Goal: Transaction & Acquisition: Download file/media

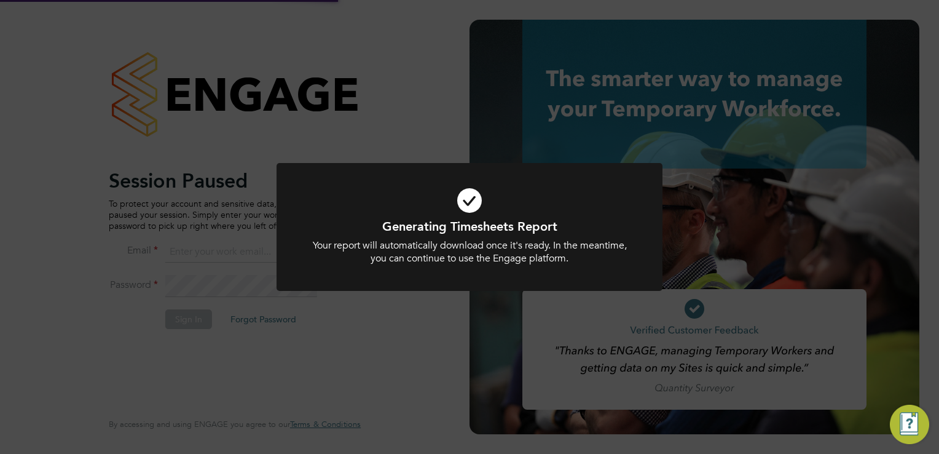
type input "[EMAIL_ADDRESS][PERSON_NAME][DOMAIN_NAME]"
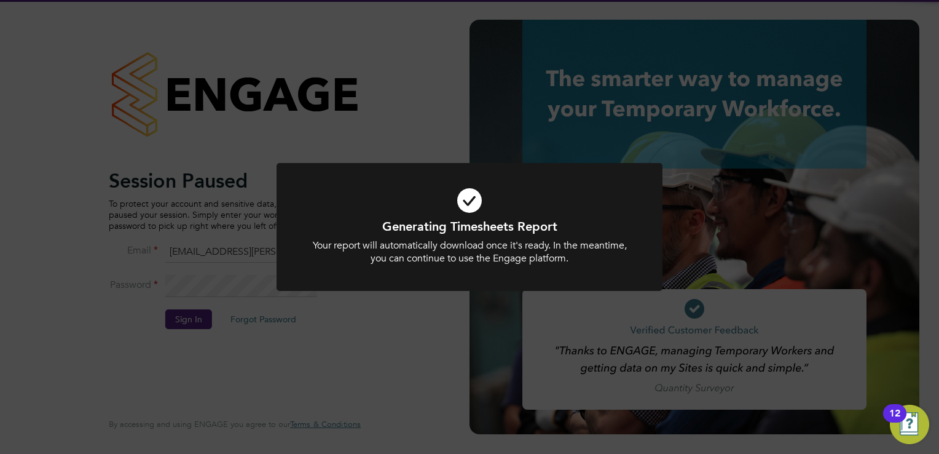
click at [438, 135] on div "Generating Timesheets Report Your report will automatically download once it's …" at bounding box center [469, 227] width 939 height 454
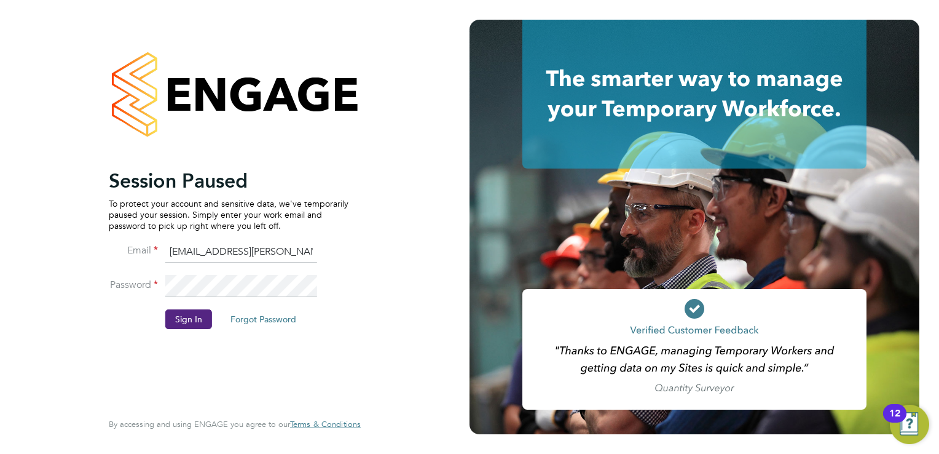
click at [231, 267] on li "Email sinead.mills@pretiumresourcing.co.uk" at bounding box center [229, 258] width 240 height 34
click at [238, 254] on input "[EMAIL_ADDRESS][PERSON_NAME][DOMAIN_NAME]" at bounding box center [241, 252] width 152 height 22
drag, startPoint x: 167, startPoint y: 251, endPoint x: 529, endPoint y: 275, distance: 362.8
click at [529, 275] on app-barbie "Session Paused To protect your account and sensitive data, we've temporarily pa…" at bounding box center [469, 227] width 939 height 454
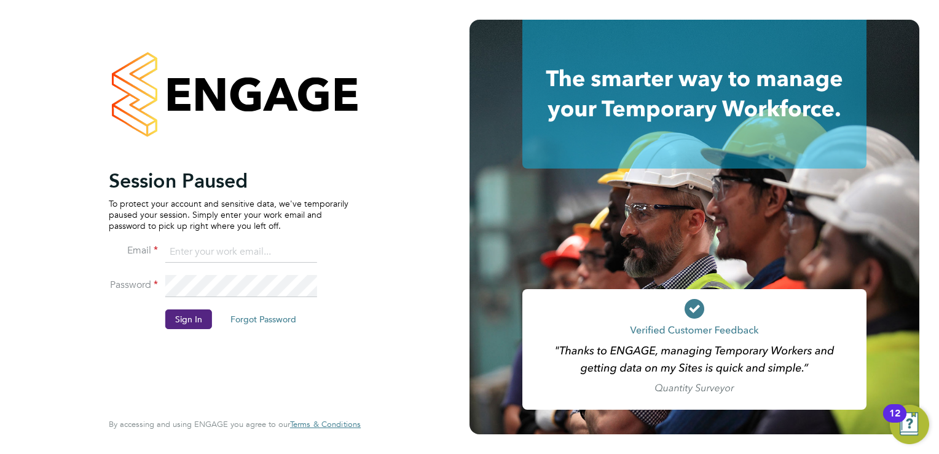
scroll to position [0, 0]
drag, startPoint x: 163, startPoint y: 280, endPoint x: 258, endPoint y: 296, distance: 96.6
click at [258, 296] on li "Password" at bounding box center [229, 292] width 240 height 34
click at [154, 340] on li "Sign In Forgot Password" at bounding box center [229, 325] width 240 height 32
click at [30, 295] on div "Session Paused To protect your account and sensitive data, we've temporarily pa…" at bounding box center [235, 227] width 470 height 454
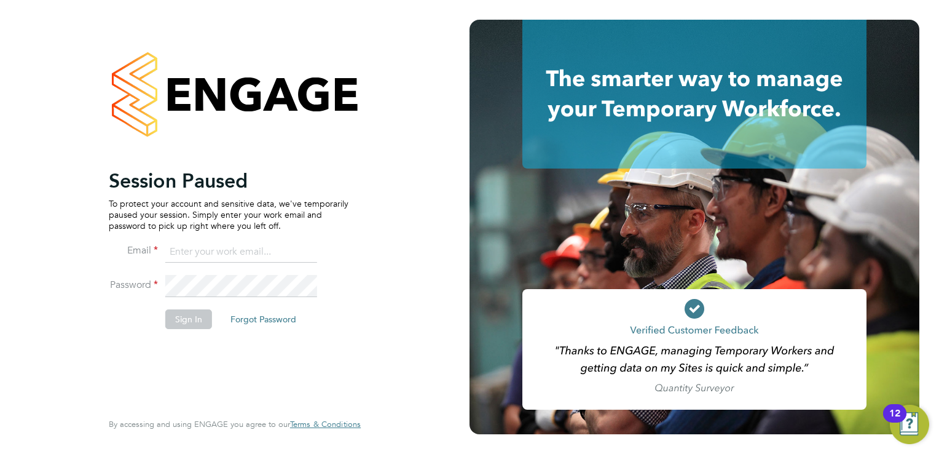
click at [204, 253] on input at bounding box center [241, 252] width 152 height 22
type input "[EMAIL_ADDRESS][PERSON_NAME][DOMAIN_NAME]"
click at [197, 321] on button "Sign In" at bounding box center [188, 319] width 47 height 20
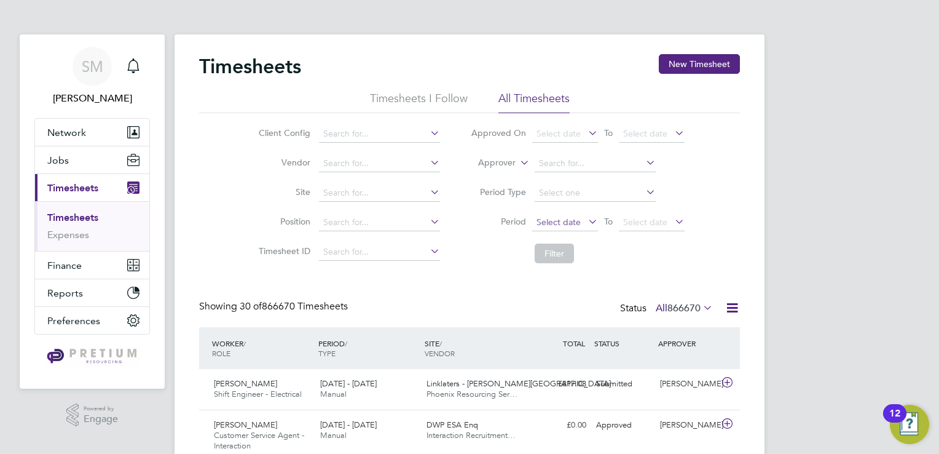
click at [572, 222] on span "Select date" at bounding box center [559, 221] width 44 height 11
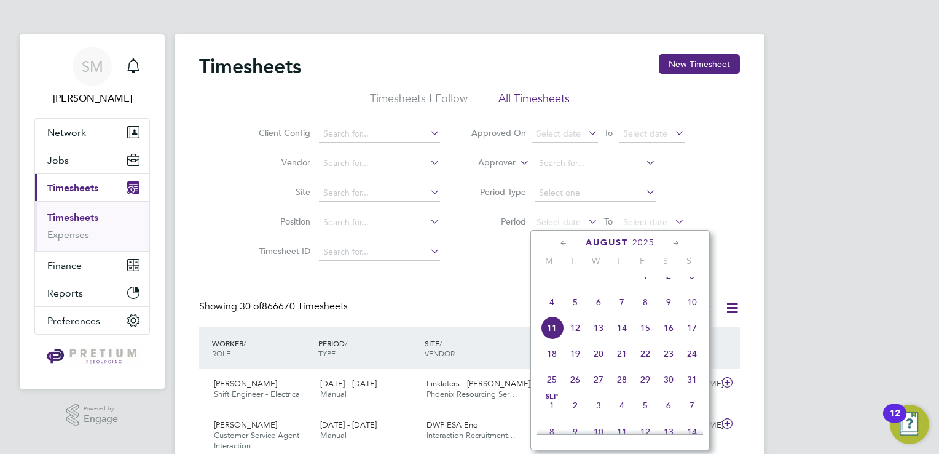
click at [547, 313] on span "4" at bounding box center [551, 301] width 23 height 23
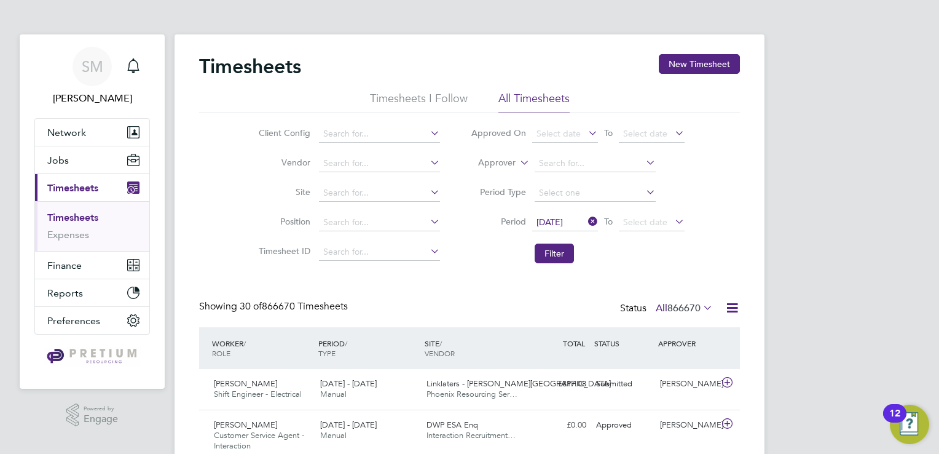
click at [639, 213] on li "Period 04 Aug 2025 To Select date" at bounding box center [577, 223] width 245 height 30
click at [642, 226] on span "Select date" at bounding box center [645, 221] width 44 height 11
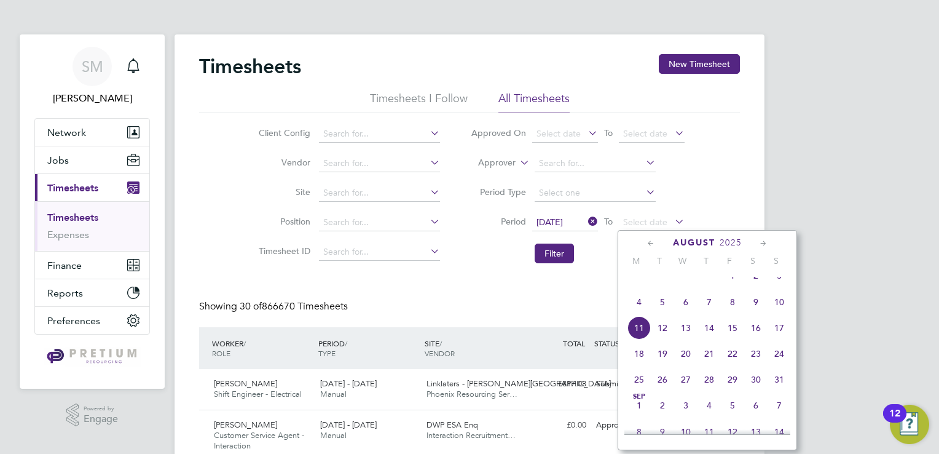
click at [781, 336] on span "17" at bounding box center [779, 327] width 23 height 23
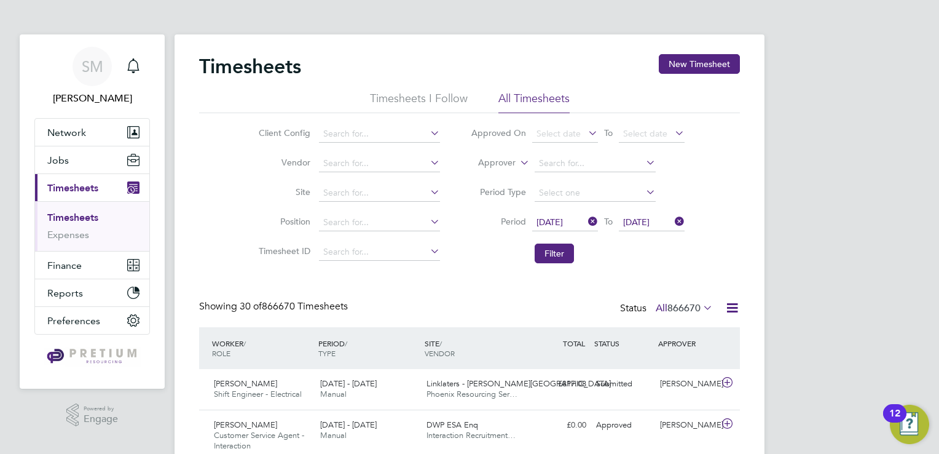
click at [533, 252] on li "Filter" at bounding box center [577, 253] width 245 height 32
click at [546, 253] on button "Filter" at bounding box center [554, 253] width 39 height 20
click at [728, 303] on icon at bounding box center [732, 307] width 15 height 15
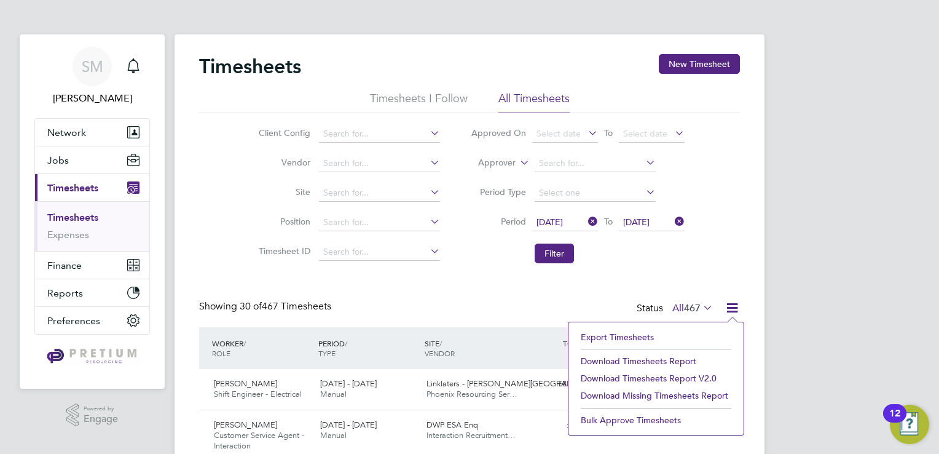
click at [691, 379] on li "Download Timesheets Report v2.0" at bounding box center [656, 377] width 163 height 17
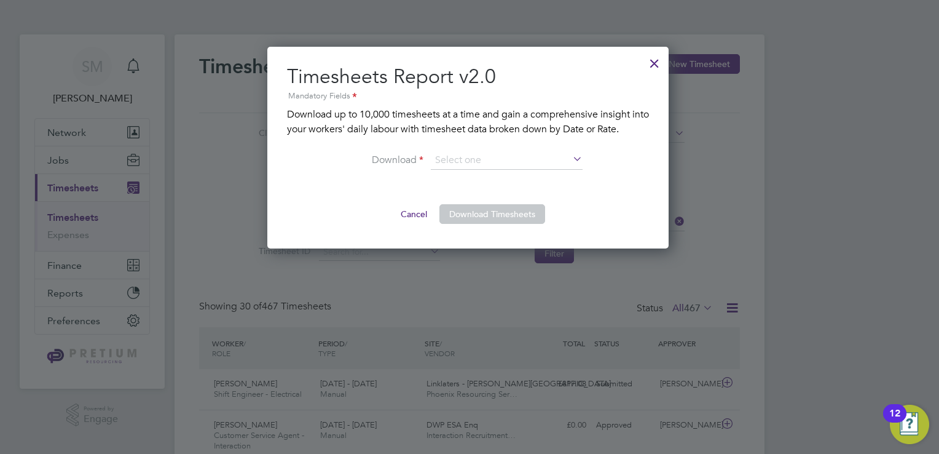
click at [570, 162] on icon at bounding box center [570, 159] width 0 height 17
click at [563, 154] on input at bounding box center [507, 160] width 152 height 18
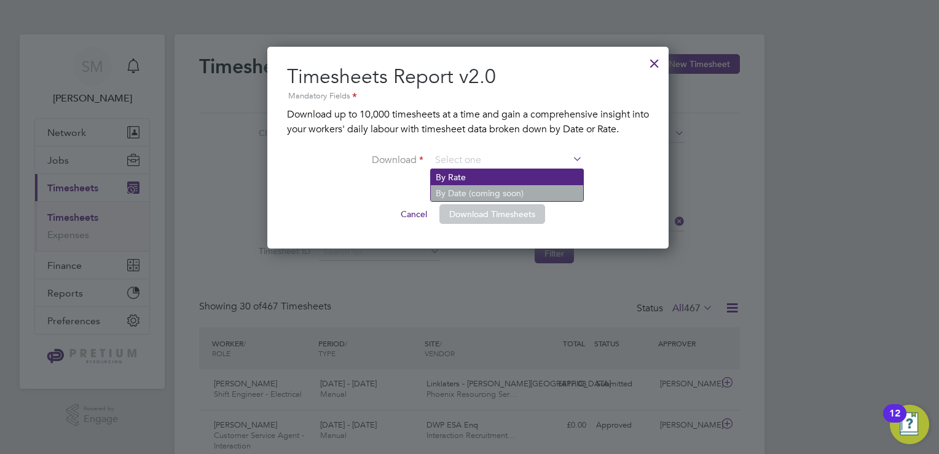
click at [506, 181] on li "By Rate" at bounding box center [507, 177] width 152 height 16
type input "By Rate"
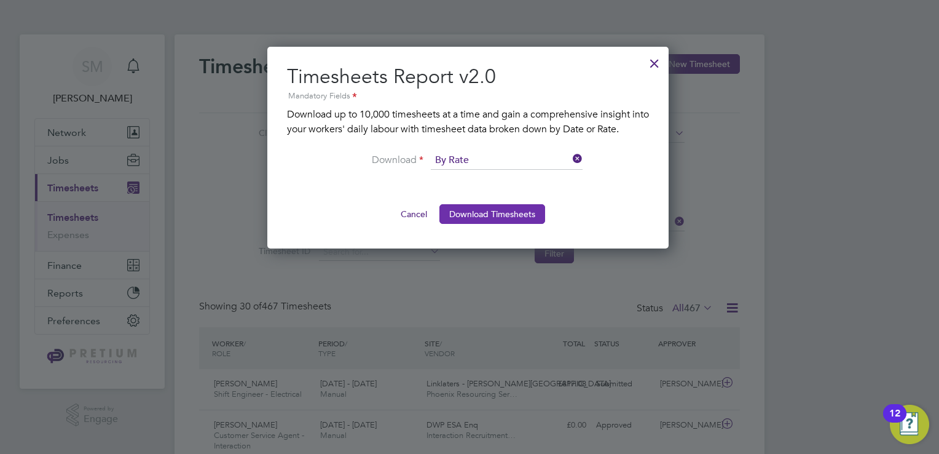
click at [479, 212] on button "Download Timesheets" at bounding box center [492, 214] width 106 height 20
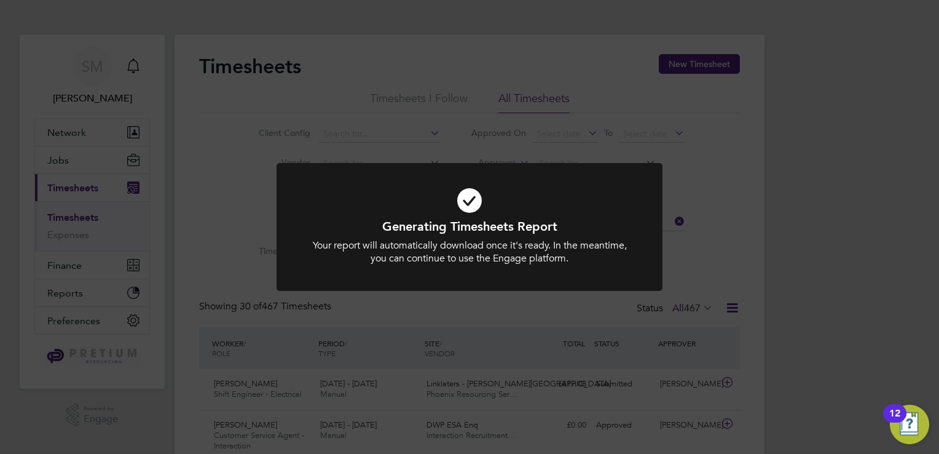
click at [201, 228] on div "Generating Timesheets Report Your report will automatically download once it's …" at bounding box center [469, 227] width 939 height 454
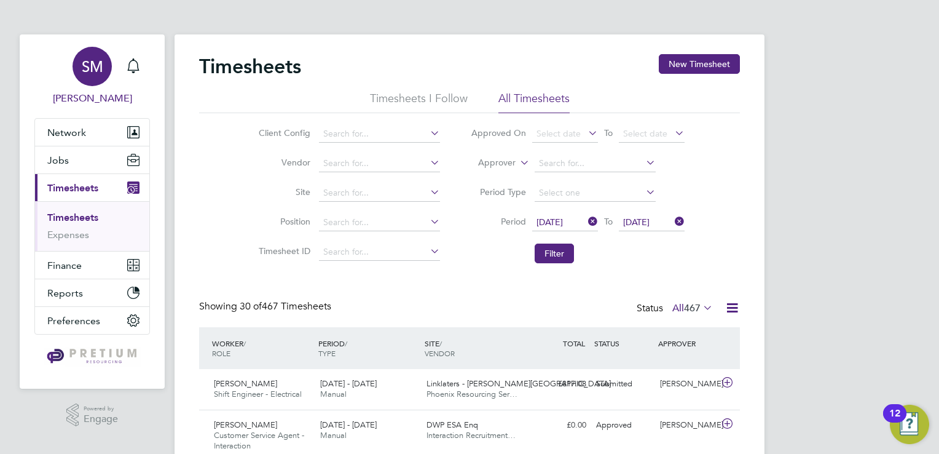
click at [85, 82] on div "SM" at bounding box center [92, 66] width 39 height 39
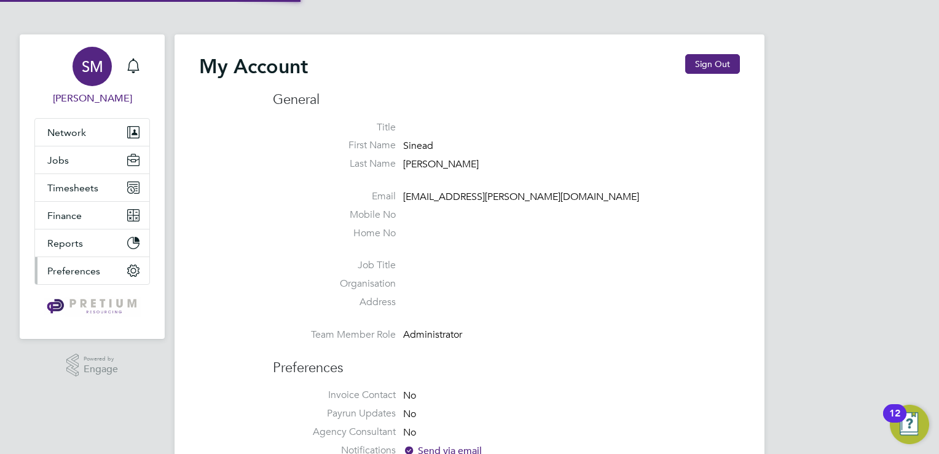
type input "[EMAIL_ADDRESS][PERSON_NAME][DOMAIN_NAME]"
click at [728, 58] on button "Sign Out" at bounding box center [712, 64] width 55 height 20
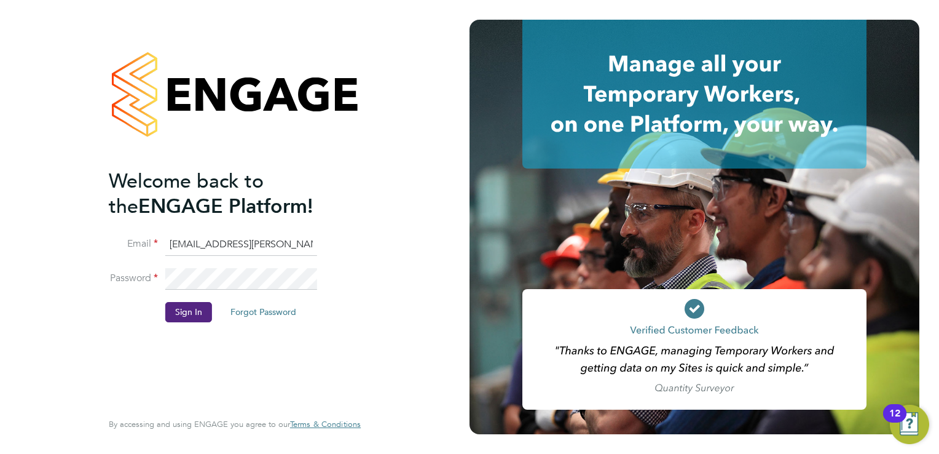
scroll to position [0, 22]
drag, startPoint x: 168, startPoint y: 245, endPoint x: 642, endPoint y: 234, distance: 474.0
click at [642, 234] on app-barbie "Welcome back to the ENGAGE Platform! Email sinead.mills@pretiumresourcing.co.uk…" at bounding box center [469, 227] width 939 height 454
paste input "g4scash"
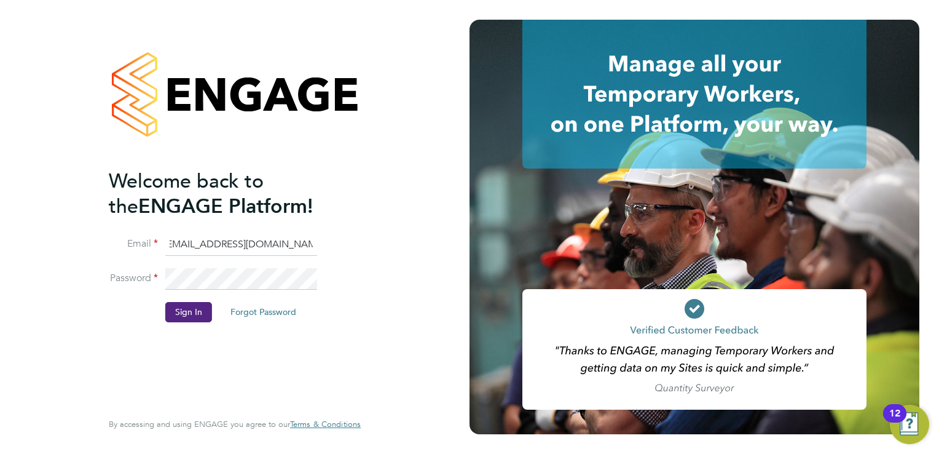
type input "[EMAIL_ADDRESS][DOMAIN_NAME]"
click at [0, 294] on html "Welcome back to the ENGAGE Platform! Email g4scash@pretiumresourcing.co.uk Pass…" at bounding box center [469, 227] width 939 height 454
click at [188, 316] on button "Sign In" at bounding box center [188, 312] width 47 height 20
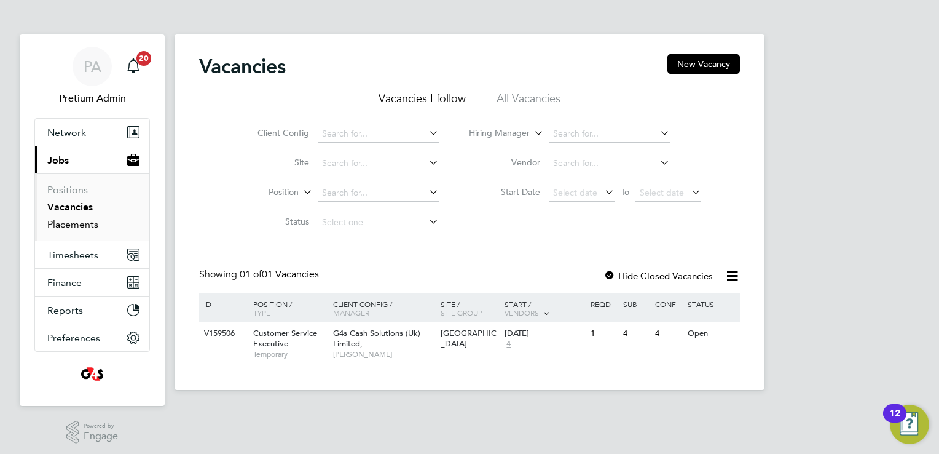
click at [69, 227] on link "Placements" at bounding box center [72, 224] width 51 height 12
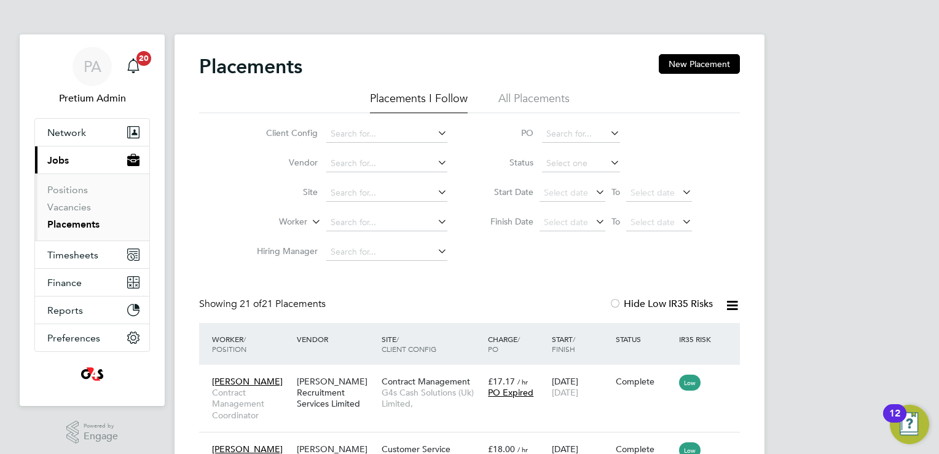
click at [535, 95] on li "All Placements" at bounding box center [533, 102] width 71 height 22
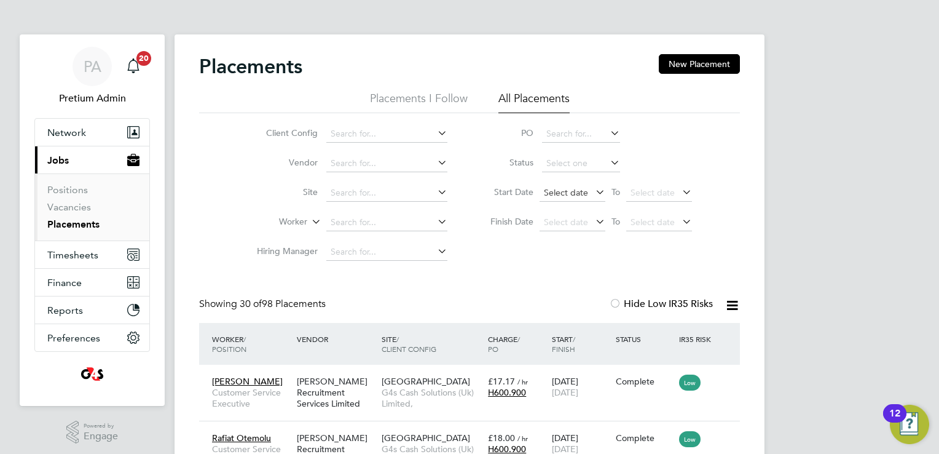
click at [561, 191] on span "Select date" at bounding box center [566, 192] width 44 height 11
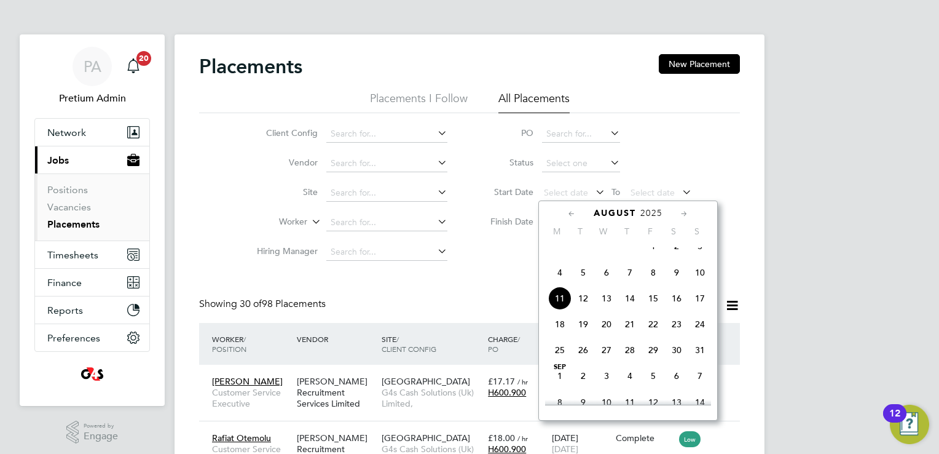
click at [568, 208] on icon at bounding box center [572, 214] width 12 height 14
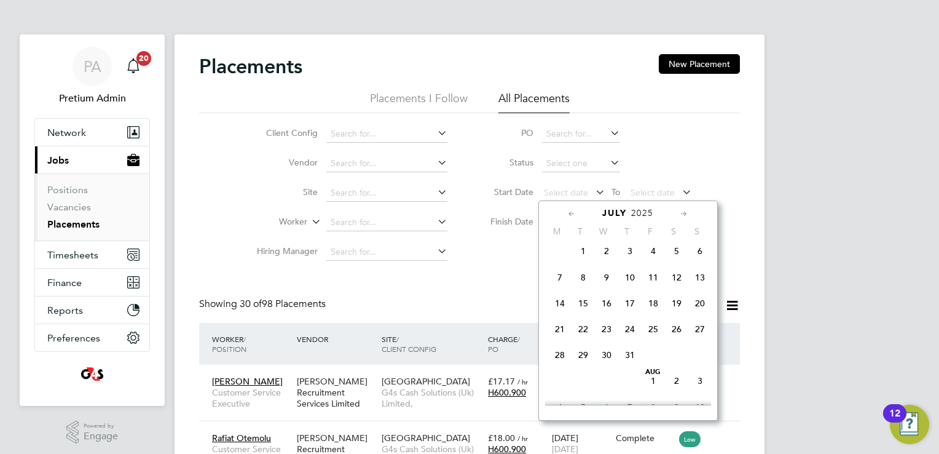
click at [580, 261] on span "[DATE]" at bounding box center [583, 250] width 23 height 23
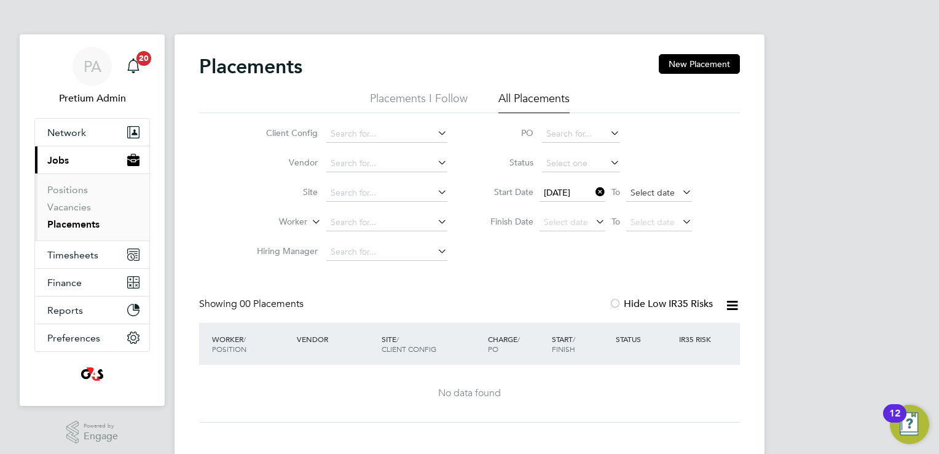
click at [664, 192] on span "Select date" at bounding box center [653, 192] width 44 height 11
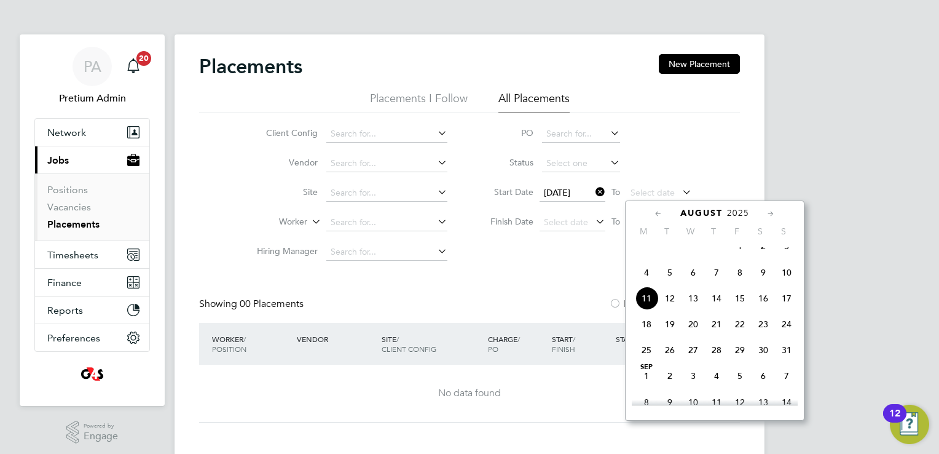
click at [658, 211] on icon at bounding box center [659, 214] width 12 height 14
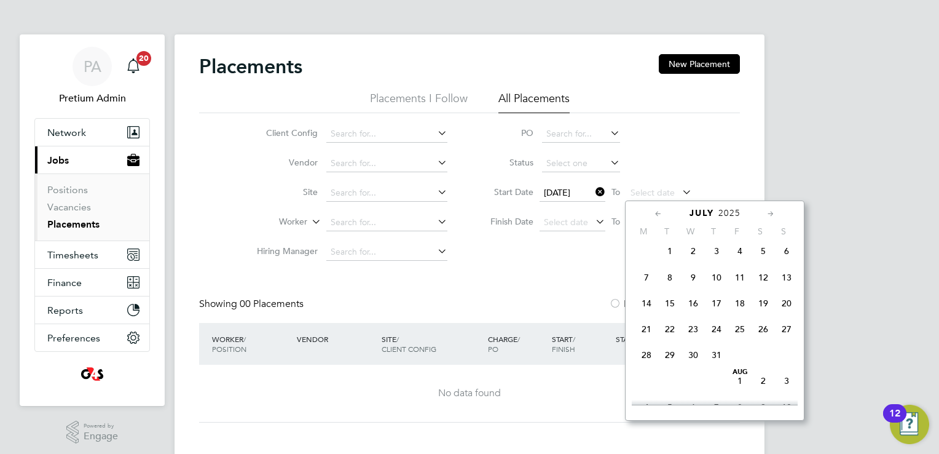
click at [715, 366] on span "31" at bounding box center [716, 354] width 23 height 23
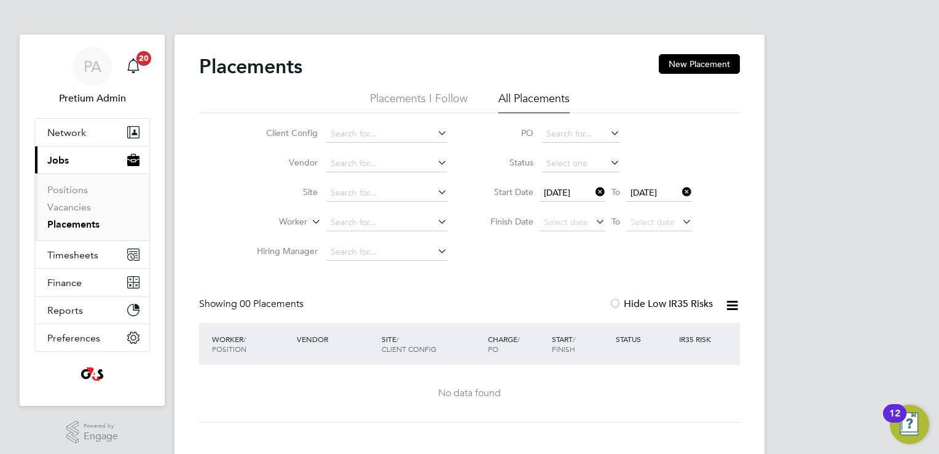
click at [593, 193] on icon at bounding box center [593, 191] width 0 height 17
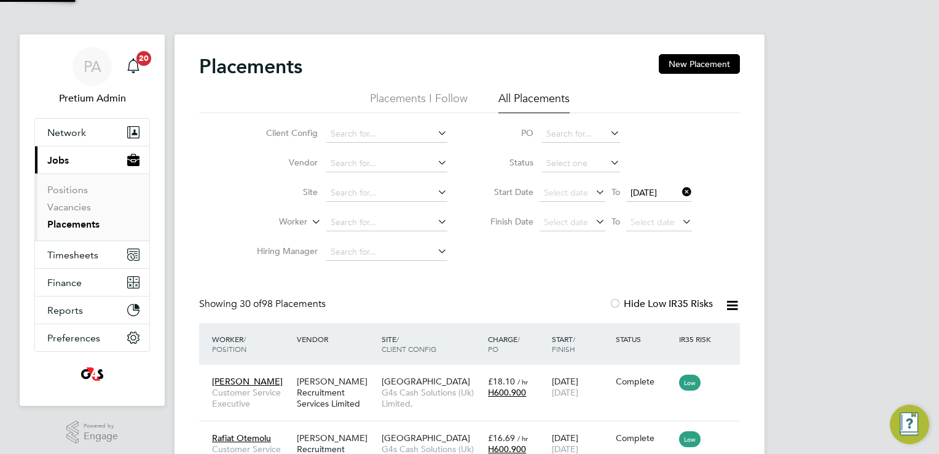
click at [680, 192] on icon at bounding box center [680, 191] width 0 height 17
click at [573, 218] on span "Select date" at bounding box center [566, 221] width 44 height 11
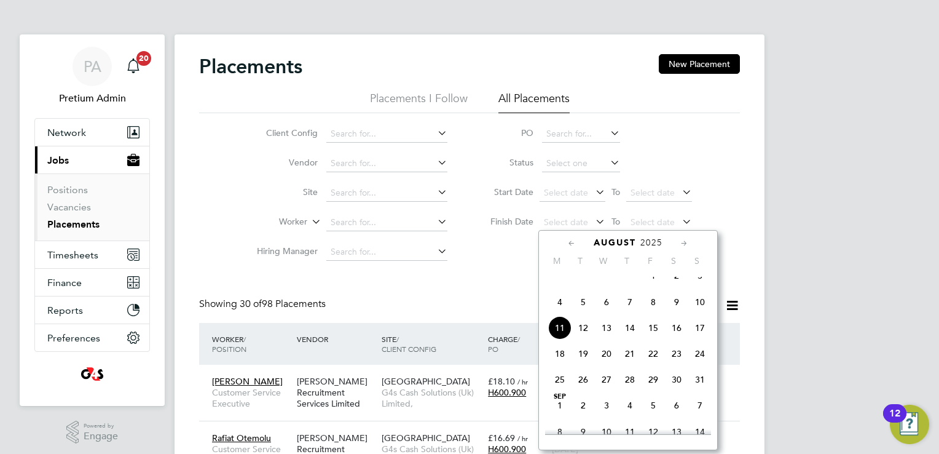
click at [571, 245] on icon at bounding box center [572, 244] width 12 height 14
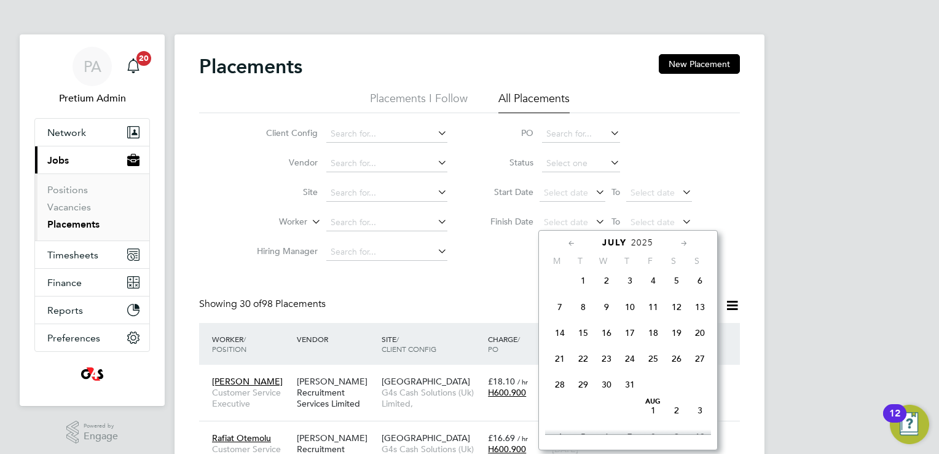
click at [585, 292] on span "[DATE]" at bounding box center [583, 280] width 23 height 23
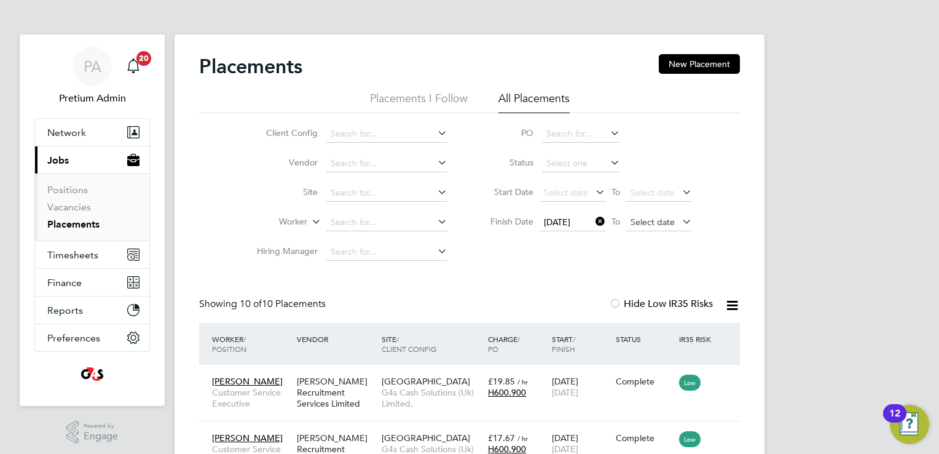
click at [657, 218] on span "Select date" at bounding box center [653, 221] width 44 height 11
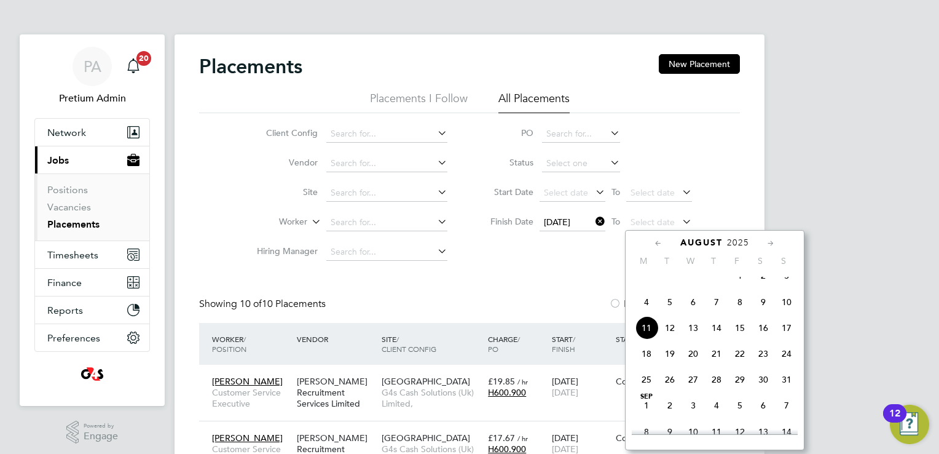
click at [656, 246] on icon at bounding box center [659, 244] width 12 height 14
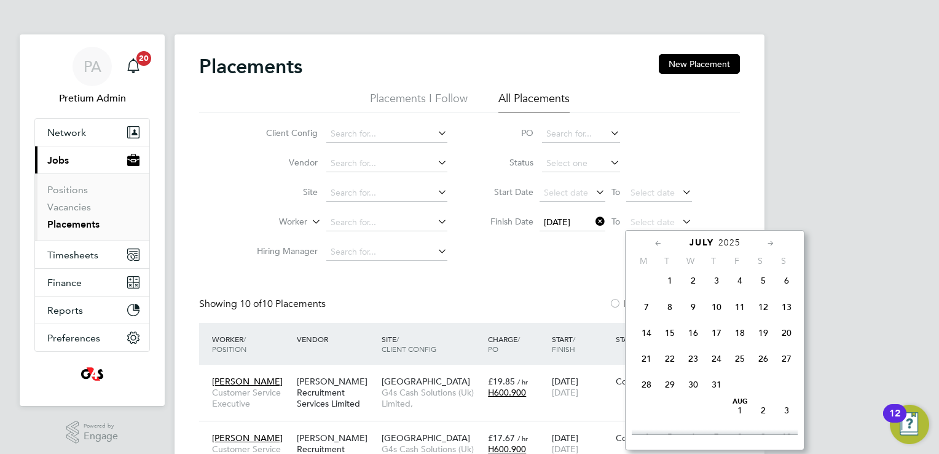
click at [716, 396] on span "31" at bounding box center [716, 383] width 23 height 23
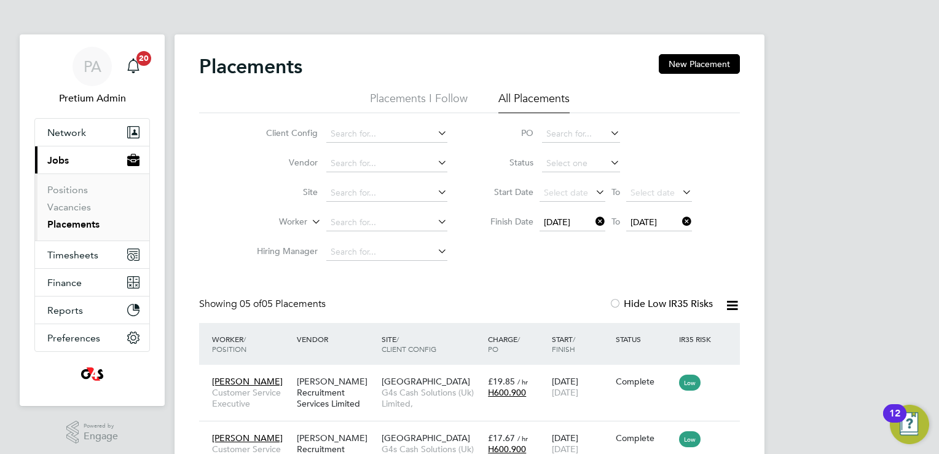
click at [794, 259] on div "PA Pretium Admin Notifications 20 Applications: Network Team Members Businesses…" at bounding box center [469, 351] width 939 height 703
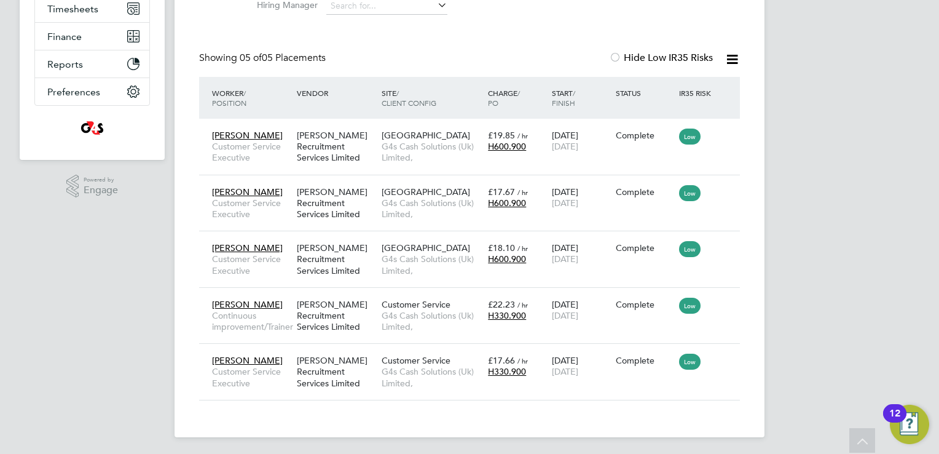
click at [733, 67] on icon at bounding box center [732, 59] width 15 height 15
click at [692, 84] on li "Download Placements Report" at bounding box center [672, 88] width 131 height 17
click at [140, 213] on div "PA Pretium Admin Notifications 20 Applications: Network Team Members Businesses…" at bounding box center [469, 105] width 939 height 703
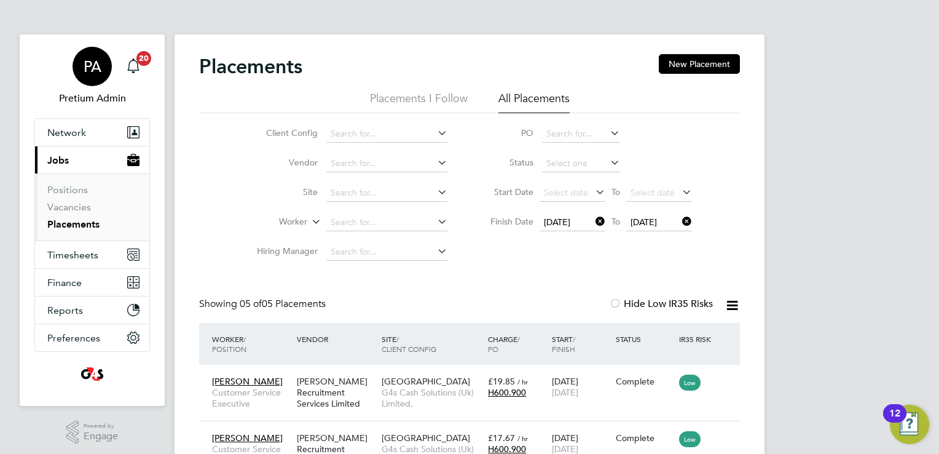
click at [89, 53] on div "PA" at bounding box center [92, 66] width 39 height 39
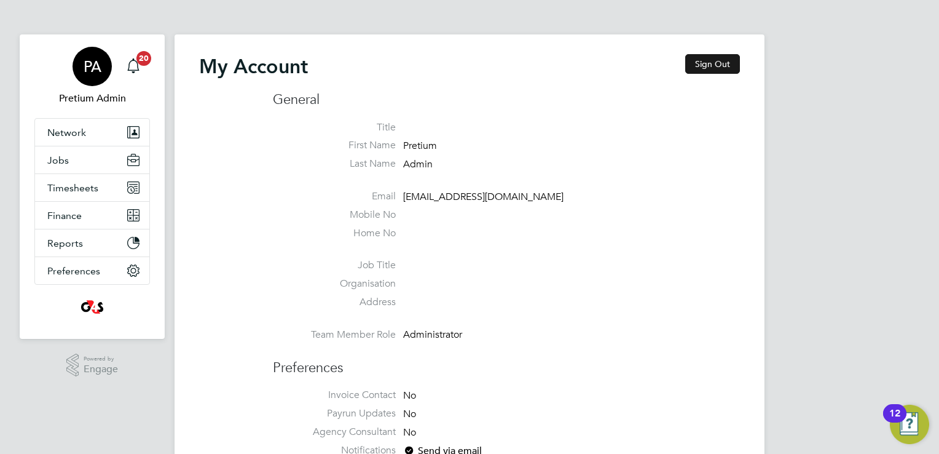
click at [706, 64] on button "Sign Out" at bounding box center [712, 64] width 55 height 20
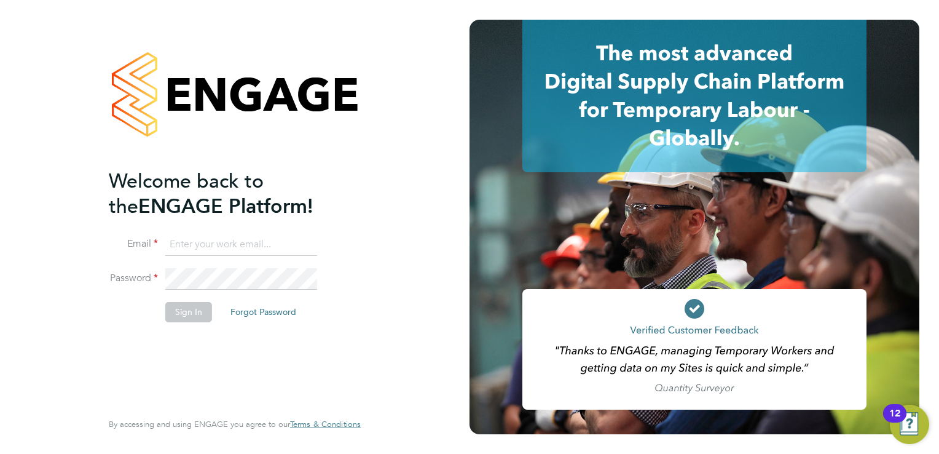
click at [189, 244] on input at bounding box center [241, 245] width 152 height 22
type input "[EMAIL_ADDRESS][PERSON_NAME][DOMAIN_NAME]"
click at [191, 317] on button "Sign In" at bounding box center [188, 312] width 47 height 20
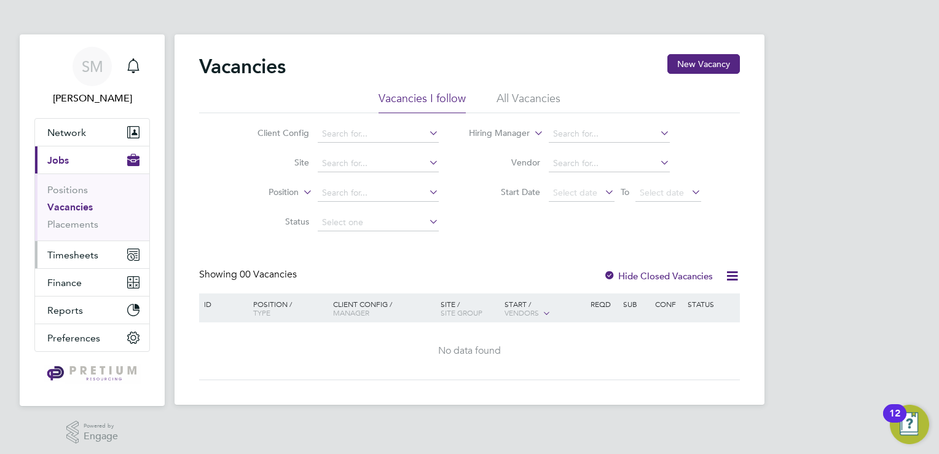
click at [75, 258] on span "Timesheets" at bounding box center [72, 255] width 51 height 12
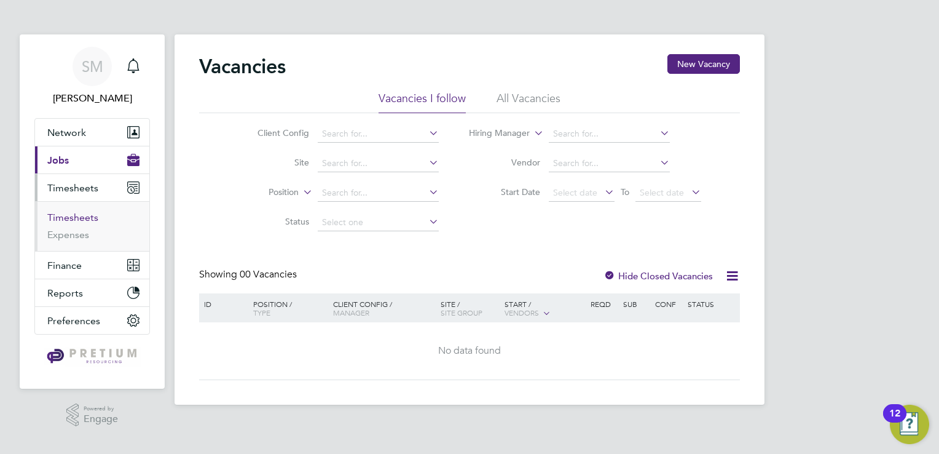
click at [74, 216] on link "Timesheets" at bounding box center [72, 217] width 51 height 12
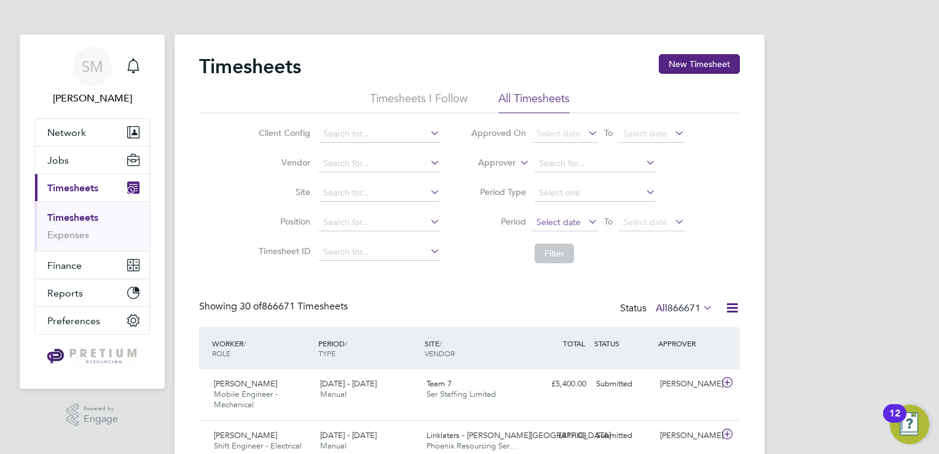
click at [565, 220] on span "Select date" at bounding box center [559, 221] width 44 height 11
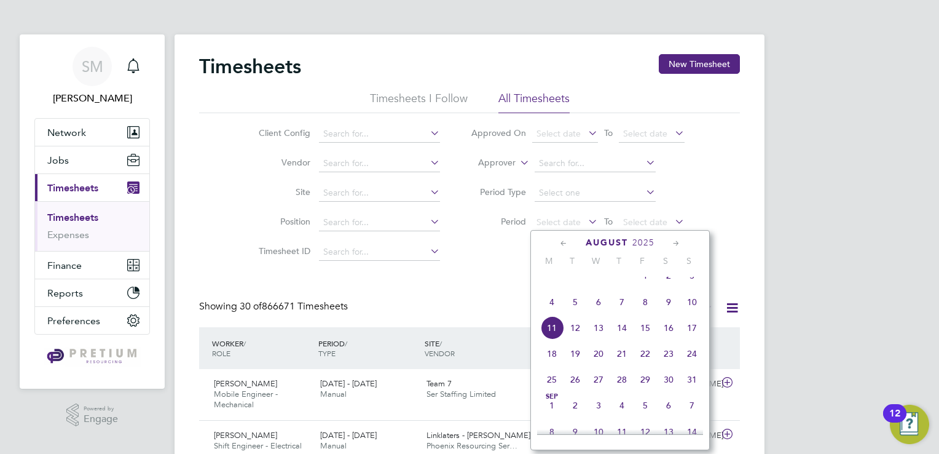
click at [555, 313] on span "4" at bounding box center [551, 301] width 23 height 23
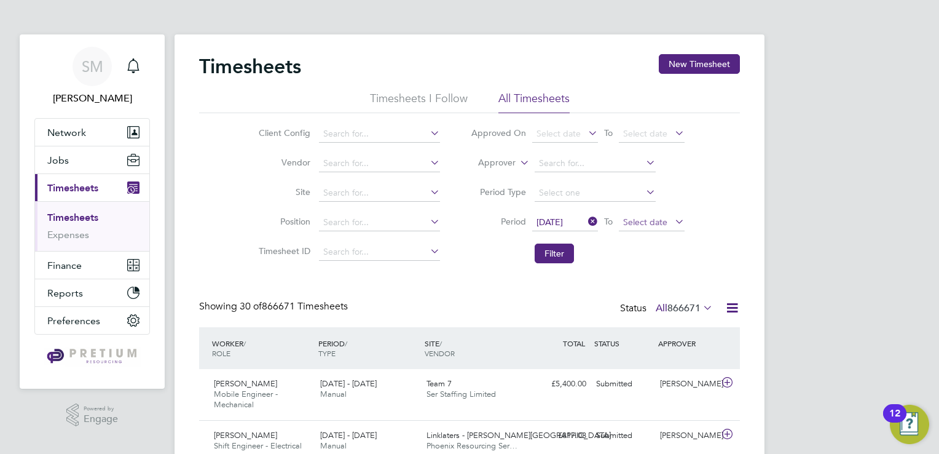
click at [648, 225] on span "Select date" at bounding box center [645, 221] width 44 height 11
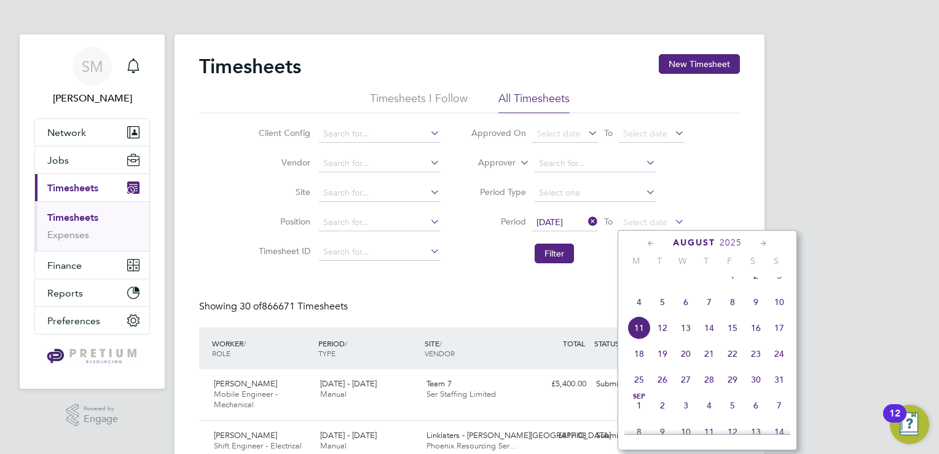
click at [778, 313] on span "10" at bounding box center [779, 301] width 23 height 23
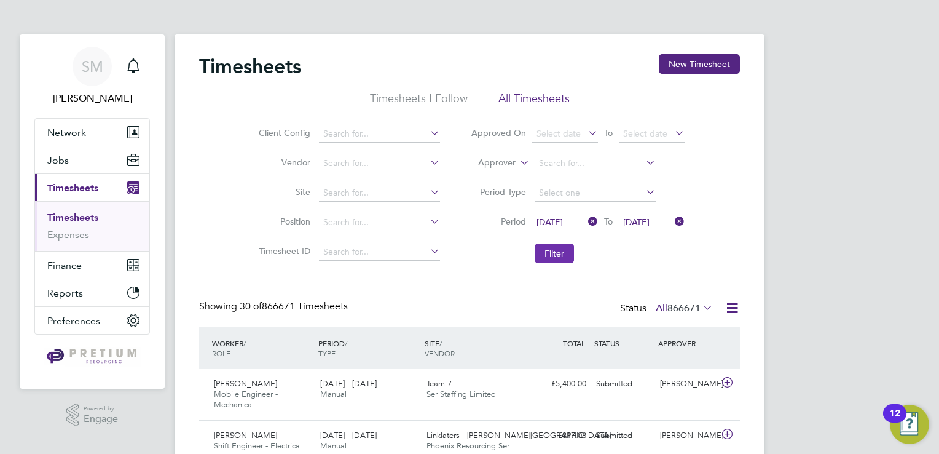
click at [558, 258] on button "Filter" at bounding box center [554, 253] width 39 height 20
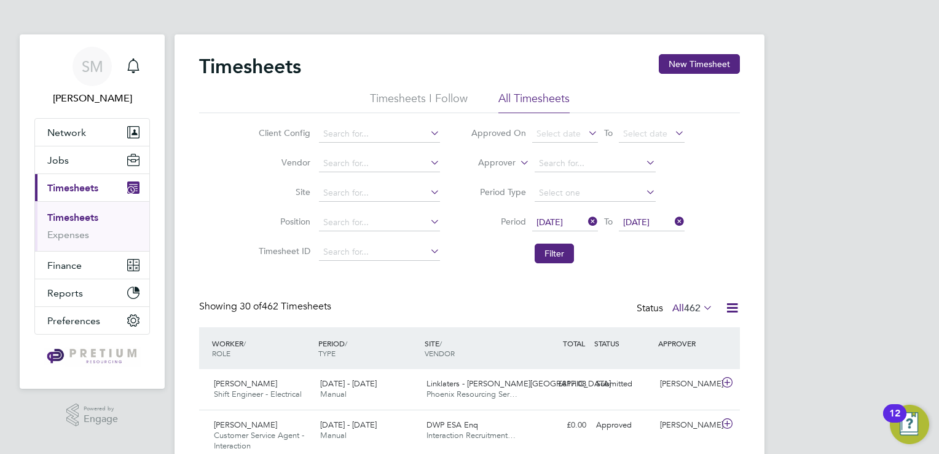
click at [733, 310] on icon at bounding box center [732, 307] width 15 height 15
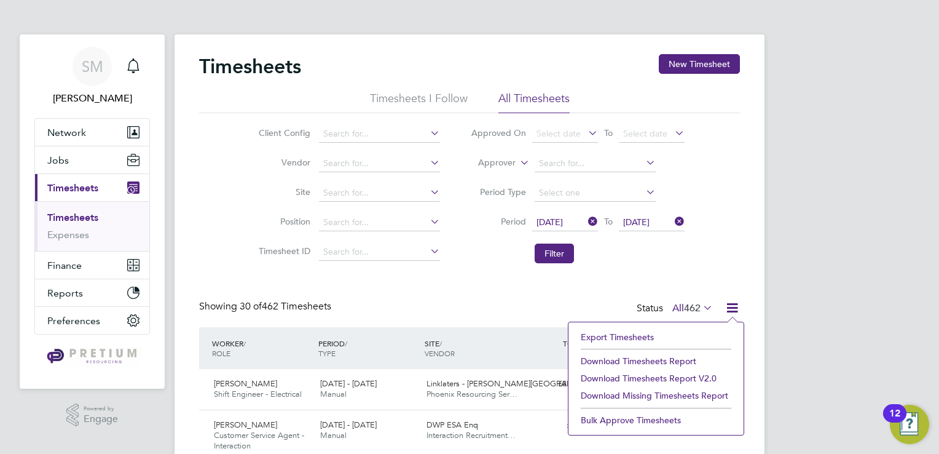
click at [635, 377] on li "Download Timesheets Report v2.0" at bounding box center [656, 377] width 163 height 17
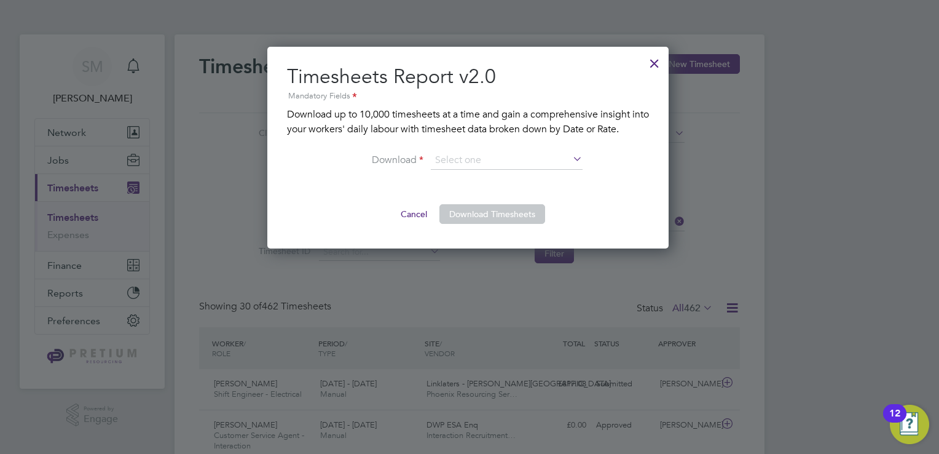
click at [570, 159] on icon at bounding box center [570, 159] width 0 height 17
click at [559, 159] on input at bounding box center [507, 160] width 152 height 18
click at [491, 178] on li "By Rate" at bounding box center [507, 177] width 152 height 16
type input "By Rate"
click at [489, 214] on button "Download Timesheets" at bounding box center [492, 214] width 106 height 20
